Goal: Information Seeking & Learning: Learn about a topic

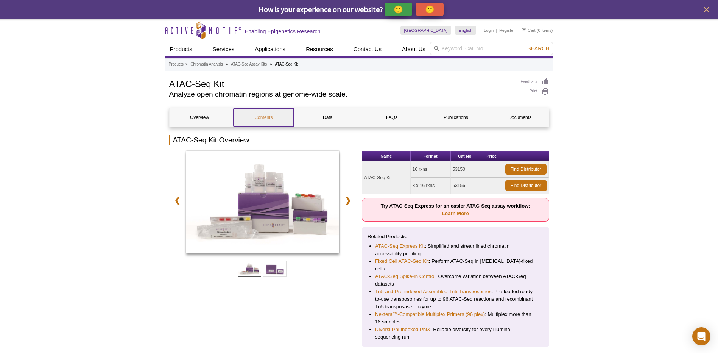
click at [264, 117] on link "Contents" at bounding box center [263, 117] width 60 height 18
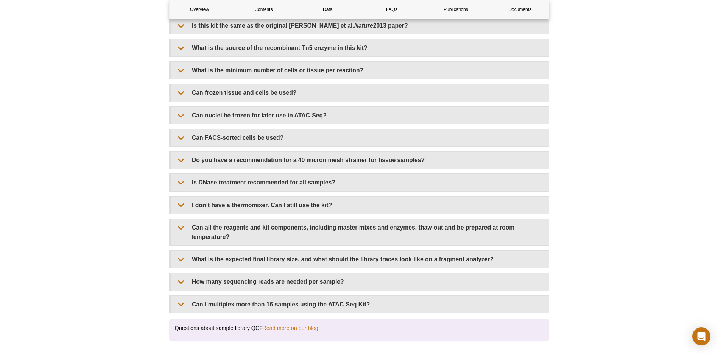
scroll to position [1398, 0]
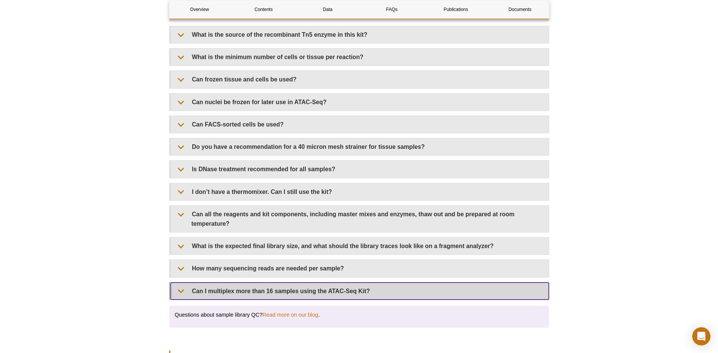
click at [281, 283] on summary "Can I multiplex more than 16 samples using the ATAC-Seq Kit?" at bounding box center [360, 290] width 378 height 17
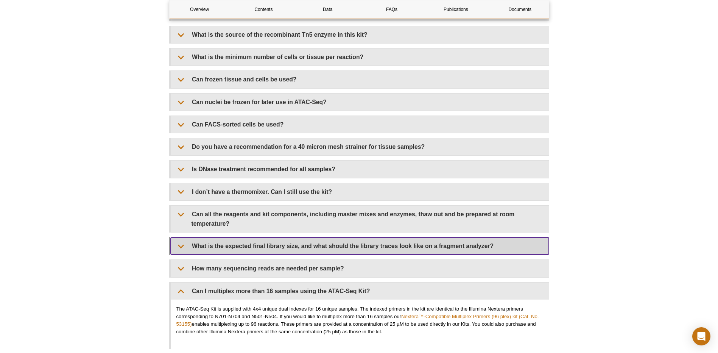
click at [295, 239] on summary "What is the expected final library size, and what should the library traces loo…" at bounding box center [360, 245] width 378 height 17
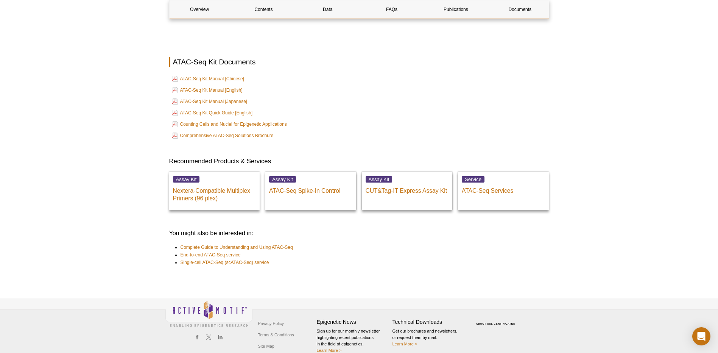
scroll to position [2466, 0]
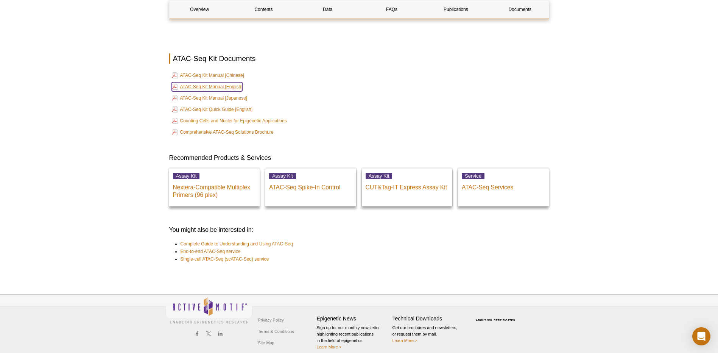
click at [232, 82] on link "ATAC-Seq Kit Manual [English]" at bounding box center [207, 86] width 71 height 9
click at [222, 127] on link "Comprehensive ATAC-Seq Solutions Brochure" at bounding box center [223, 131] width 102 height 9
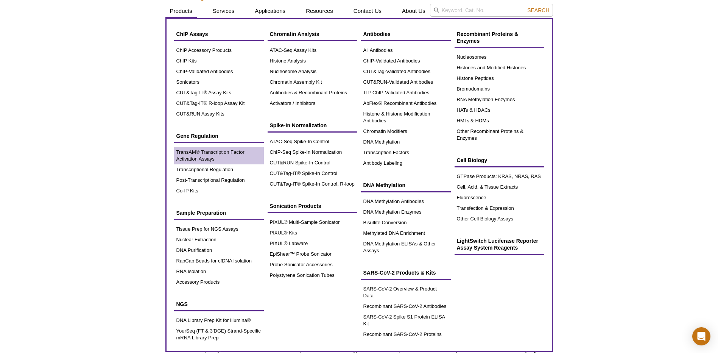
scroll to position [38, 0]
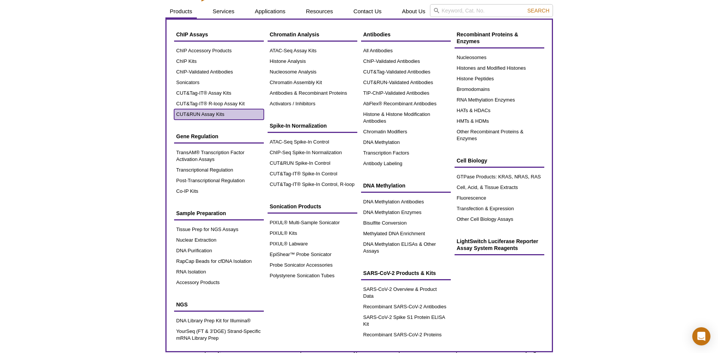
click at [220, 113] on link "CUT&RUN Assay Kits" at bounding box center [219, 114] width 90 height 11
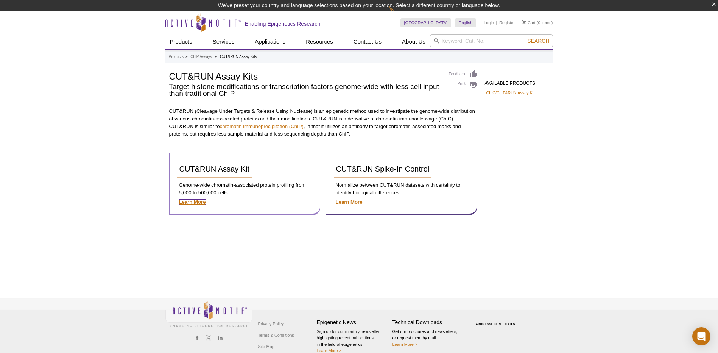
click at [196, 204] on strong "Learn More" at bounding box center [192, 202] width 27 height 6
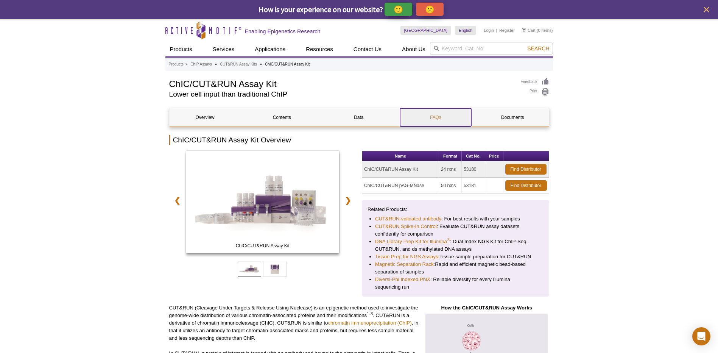
click at [433, 118] on link "FAQs" at bounding box center [435, 117] width 71 height 18
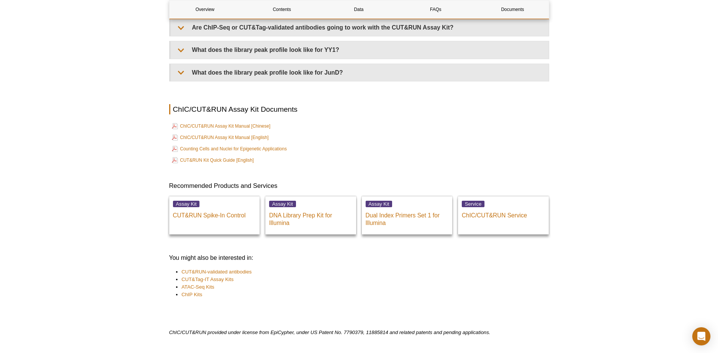
scroll to position [1708, 0]
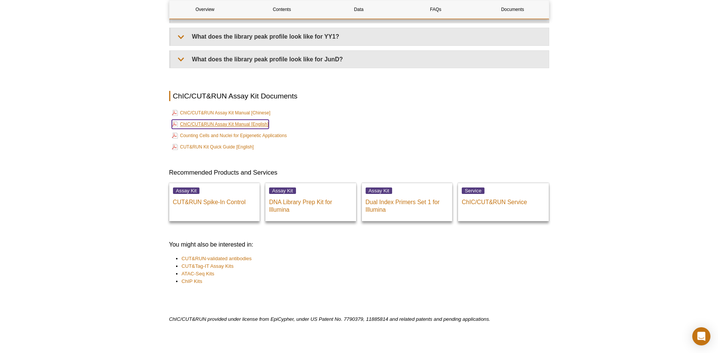
click at [237, 124] on link "ChIC/CUT&RUN Assay Kit Manual [English]" at bounding box center [220, 124] width 97 height 9
click at [219, 147] on link "CUT&RUN Kit Quick Guide [English]" at bounding box center [213, 146] width 82 height 9
click at [194, 280] on link "ChIP Kits" at bounding box center [192, 281] width 21 height 8
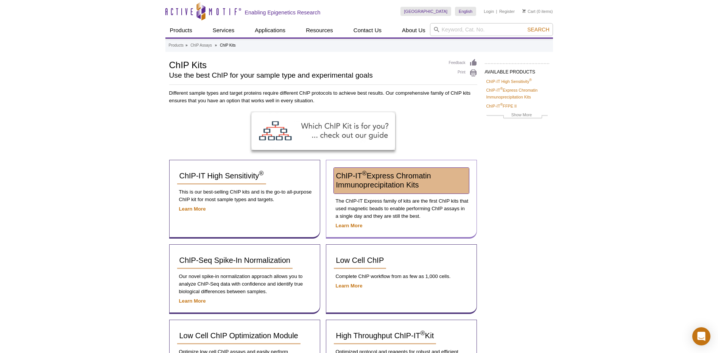
click at [375, 180] on link "ChIP-IT ® Express Chromatin Immunoprecipitation Kits" at bounding box center [401, 181] width 135 height 26
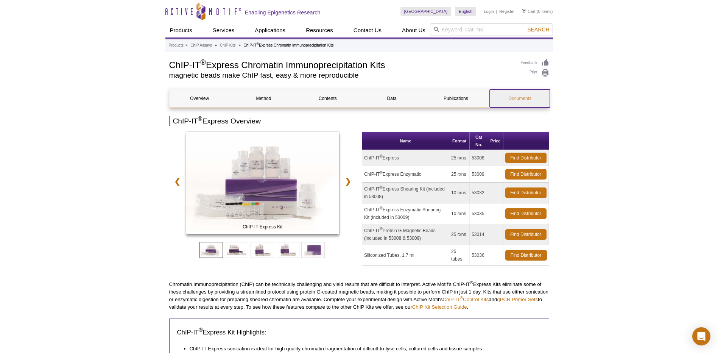
click at [534, 95] on link "Documents" at bounding box center [520, 98] width 60 height 18
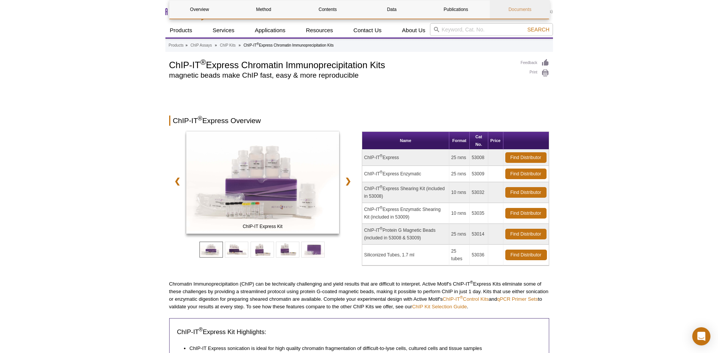
scroll to position [1581, 0]
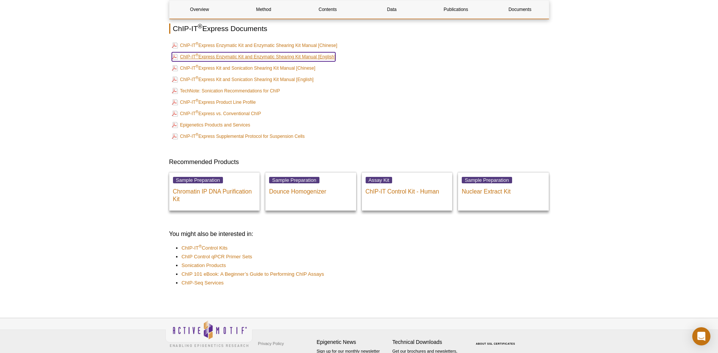
click at [326, 57] on link "ChIP-IT ® Express Enzymatic Kit and Enzymatic Shearing Kit Manual [English]" at bounding box center [254, 56] width 164 height 9
